Goal: Use online tool/utility: Utilize a website feature to perform a specific function

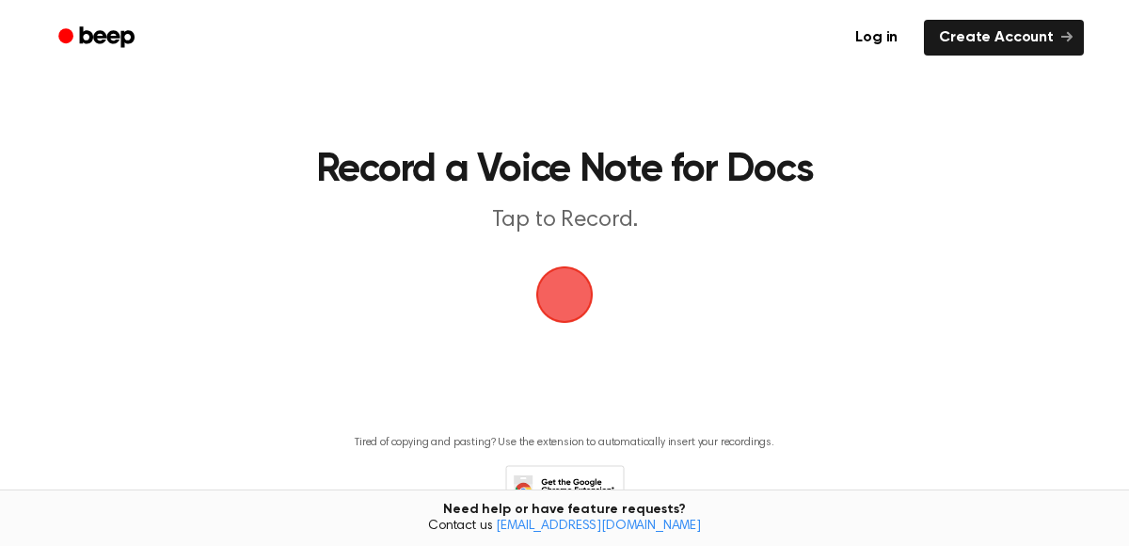
click at [571, 296] on span "button" at bounding box center [565, 295] width 101 height 101
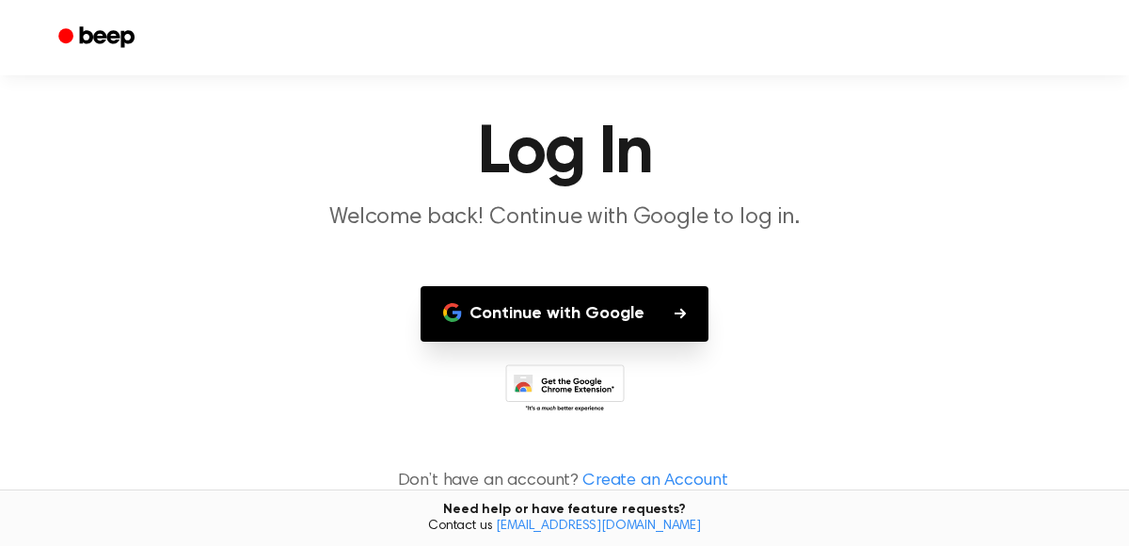
scroll to position [32, 0]
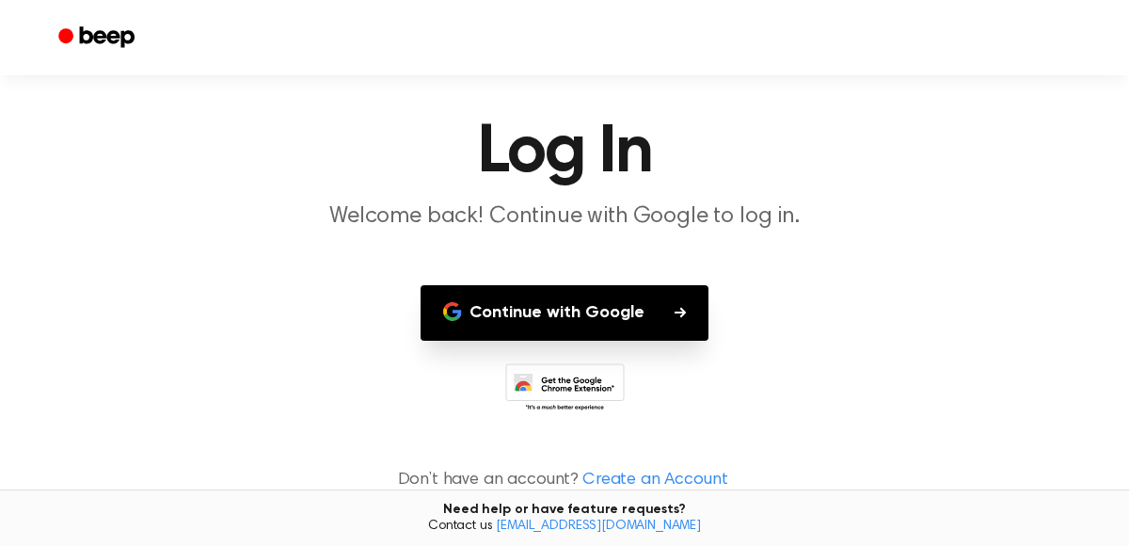
click at [660, 323] on button "Continue with Google" at bounding box center [565, 313] width 288 height 56
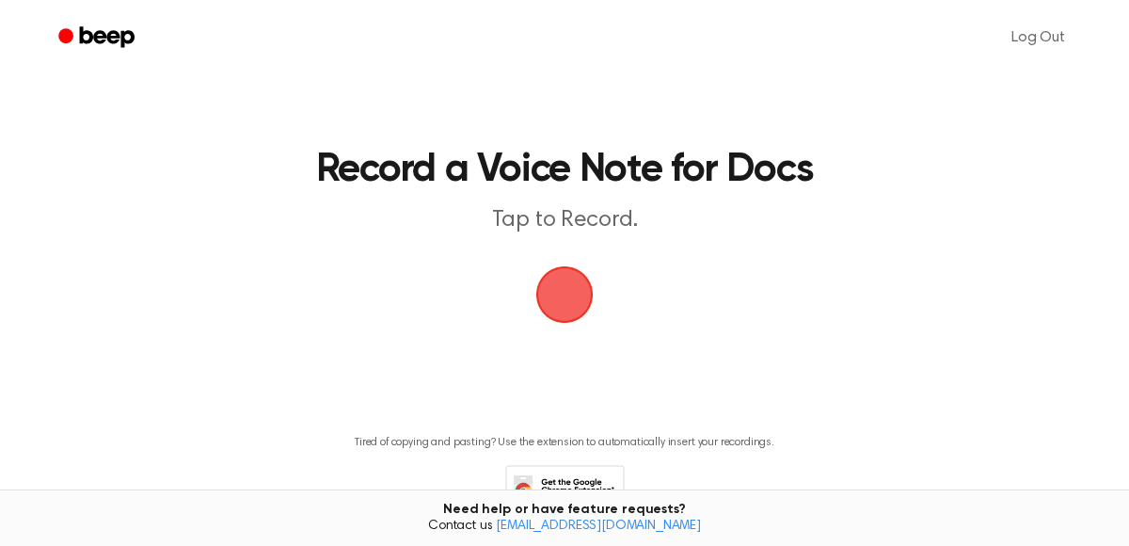
click at [566, 308] on span "button" at bounding box center [565, 295] width 70 height 70
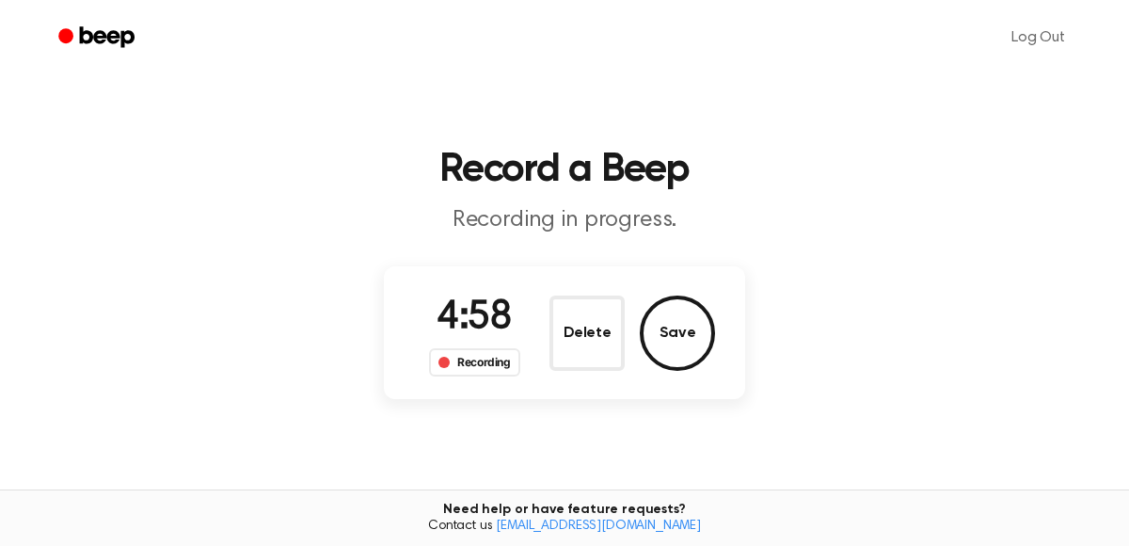
click at [789, 134] on main "Record a Beep Recording in progress. 4:58 Recording Delete Save Tired of copyin…" at bounding box center [564, 319] width 1129 height 638
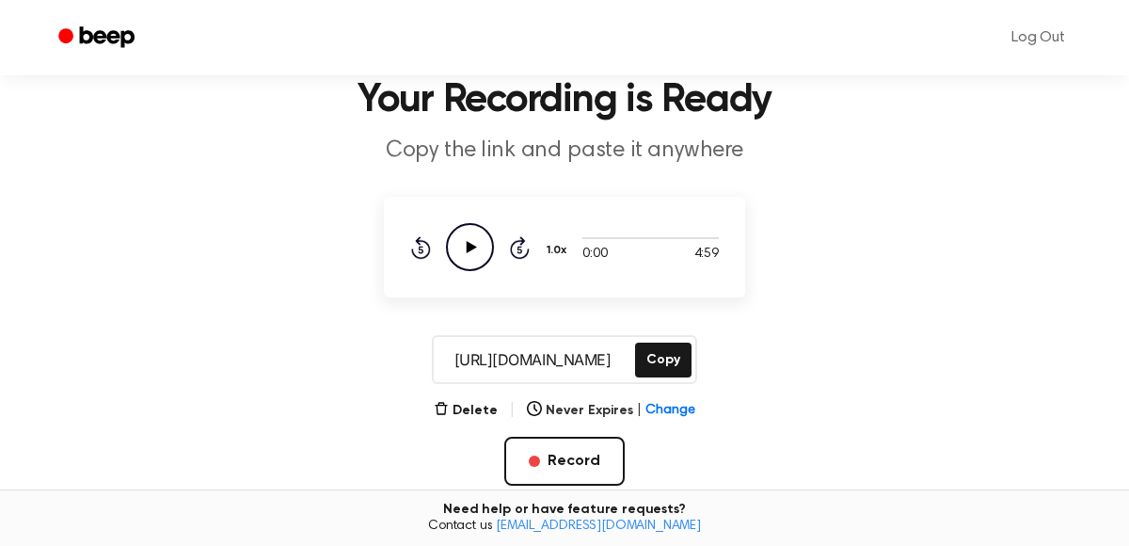
scroll to position [69, 0]
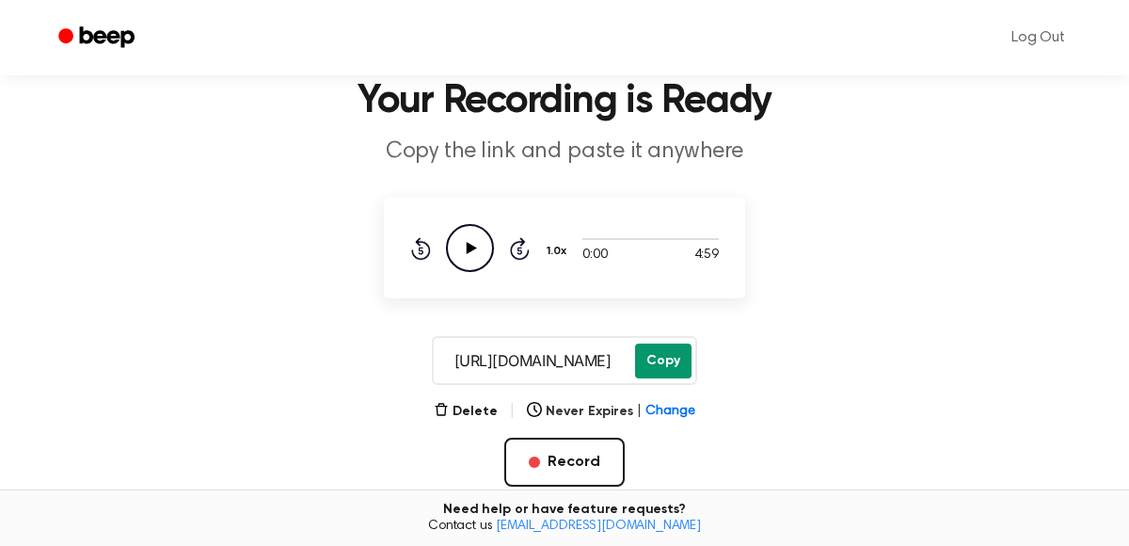
click at [670, 362] on button "Copy" at bounding box center [663, 360] width 56 height 35
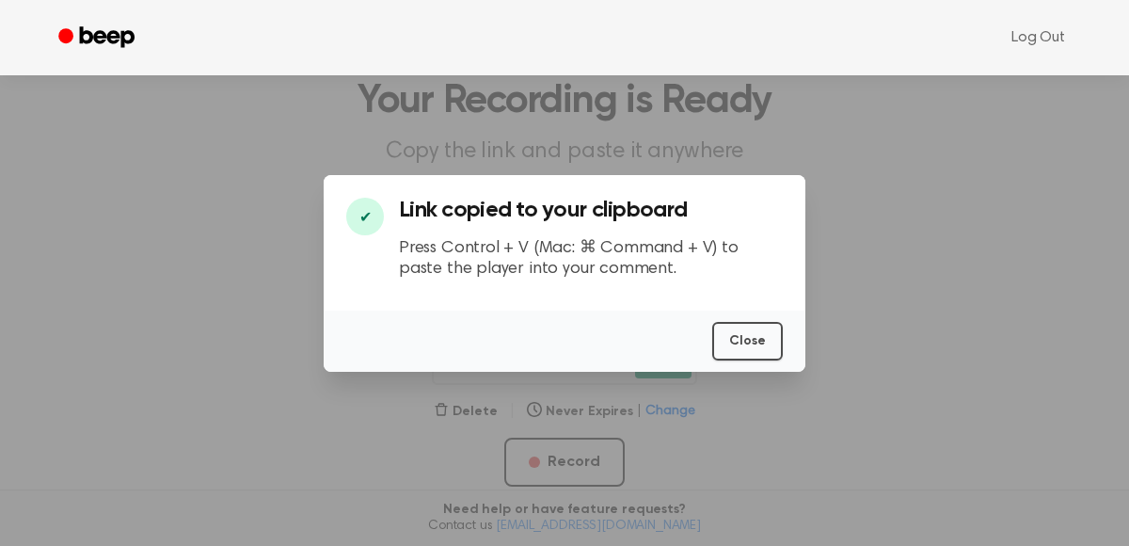
scroll to position [0, 0]
click at [754, 351] on button "Close" at bounding box center [747, 341] width 71 height 39
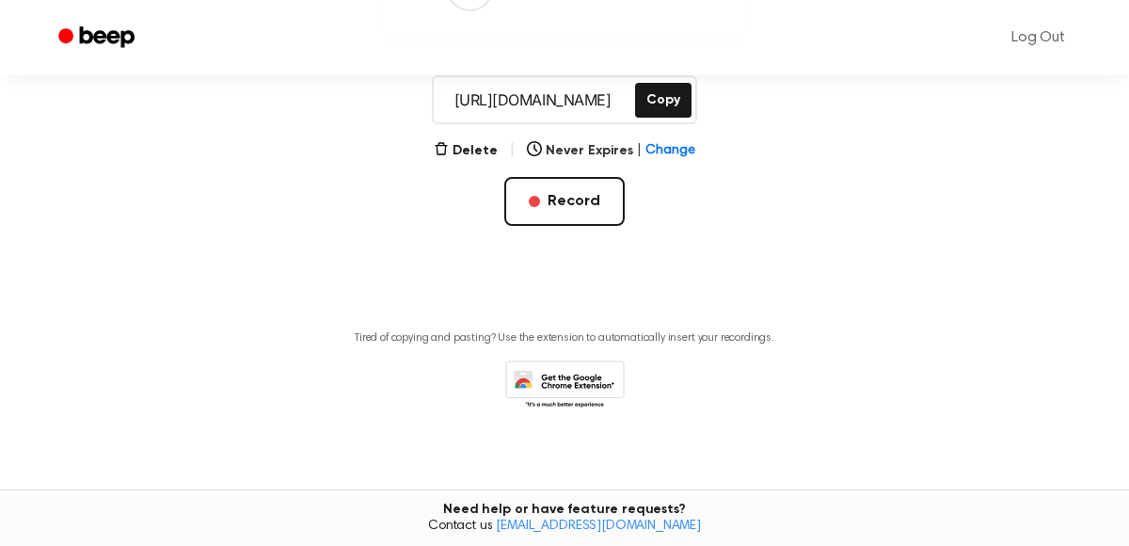
scroll to position [325, 0]
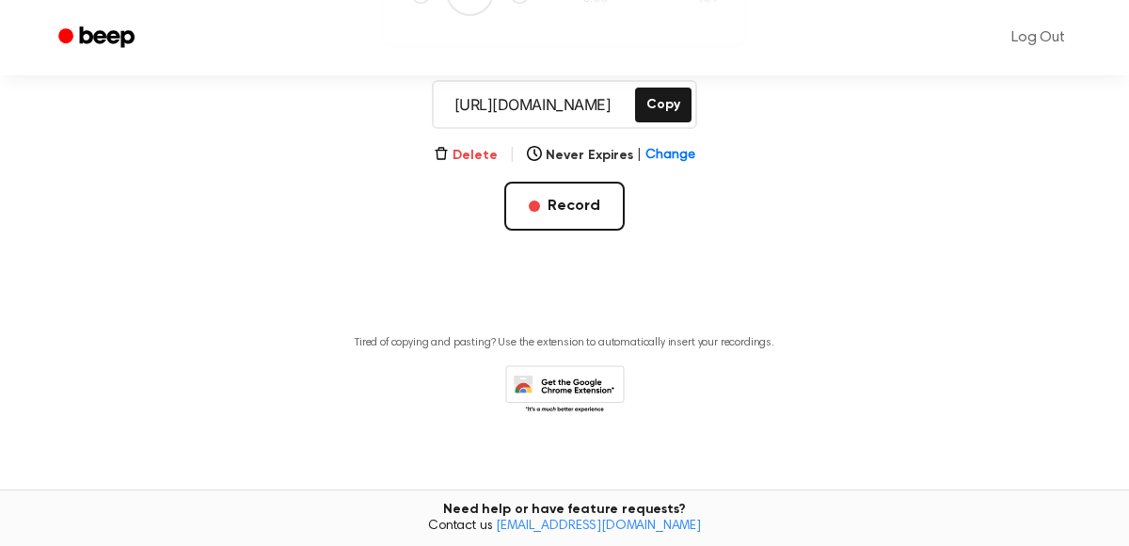
click at [479, 160] on button "Delete" at bounding box center [466, 156] width 64 height 20
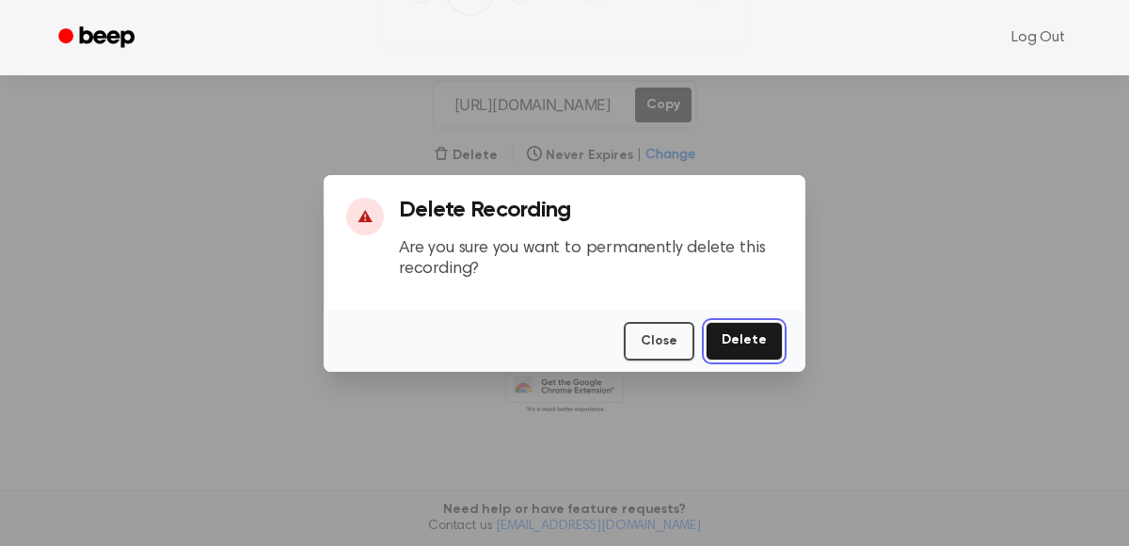
click at [751, 342] on button "Delete" at bounding box center [744, 341] width 77 height 39
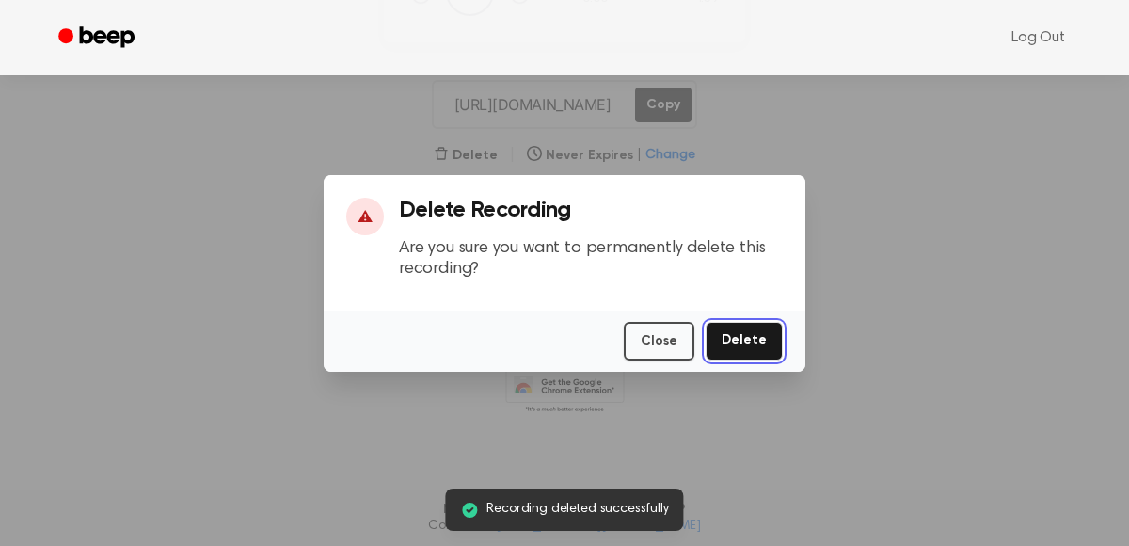
click at [751, 333] on button "Delete" at bounding box center [744, 341] width 77 height 39
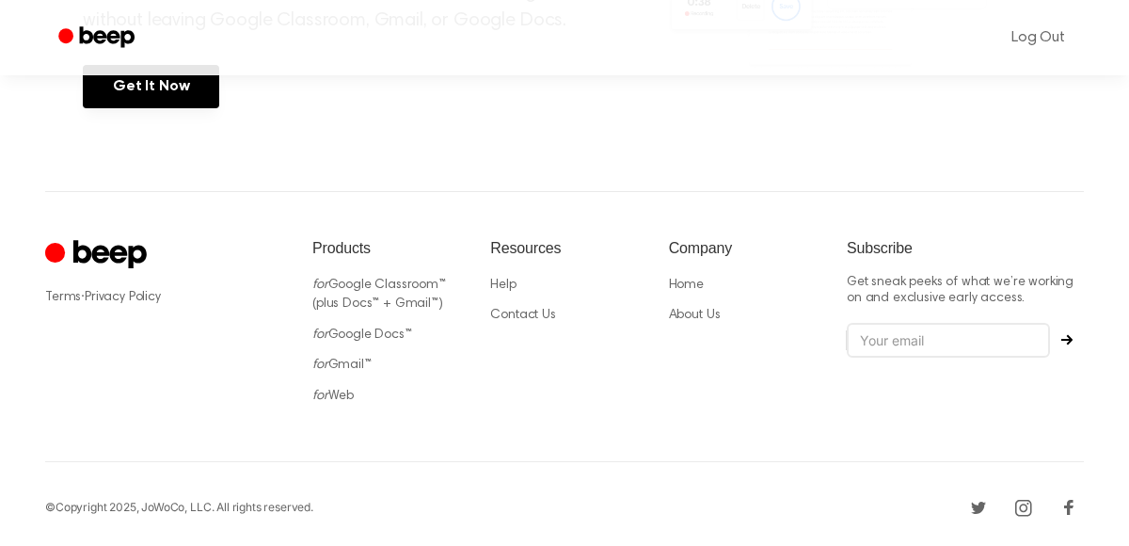
scroll to position [1013, 0]
